Goal: Transaction & Acquisition: Download file/media

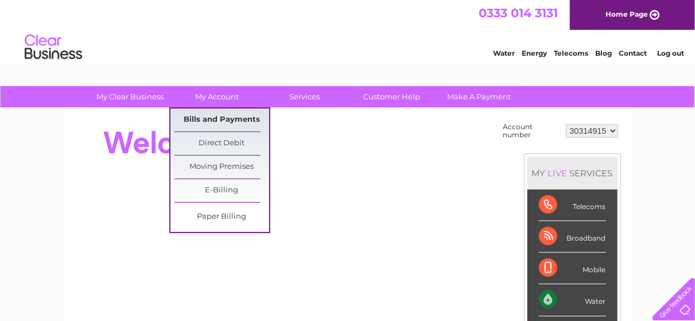
click at [223, 119] on link "Bills and Payments" at bounding box center [222, 120] width 95 height 23
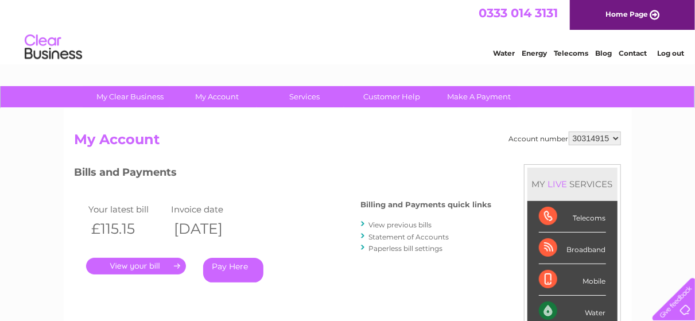
click at [149, 262] on link "." at bounding box center [136, 266] width 100 height 17
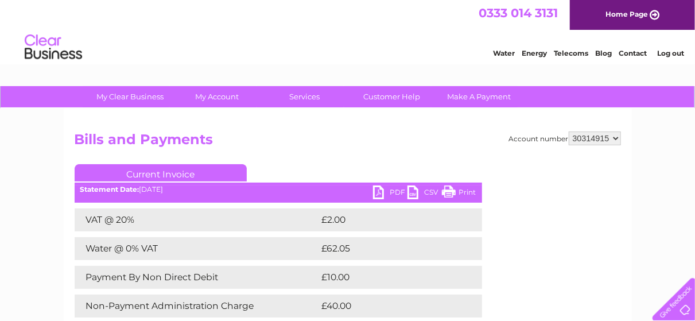
click at [397, 192] on link "PDF" at bounding box center [390, 193] width 34 height 17
click at [322, 141] on h2 "Bills and Payments" at bounding box center [348, 142] width 547 height 22
